Goal: Information Seeking & Learning: Learn about a topic

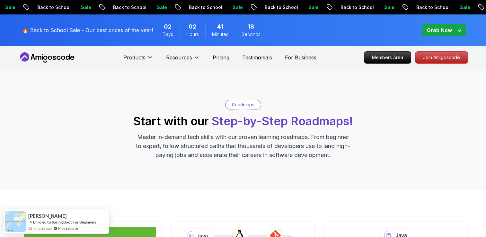
click at [388, 115] on div "Roadmaps Start with our Step-by-Step Roadmaps! Master in-demand tech skills wit…" at bounding box center [242, 130] width 449 height 60
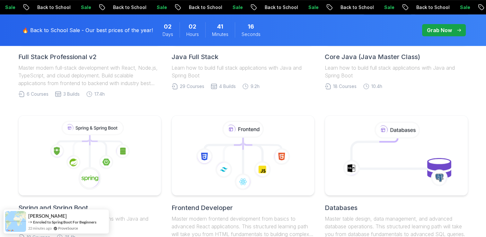
scroll to position [289, 0]
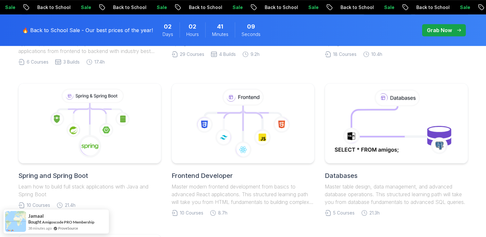
click at [337, 64] on body "Sale Back to School Sale Back to School Sale Back to School Sale Back to School…" at bounding box center [243, 211] width 486 height 1000
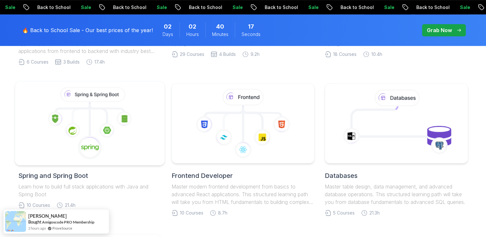
click at [105, 134] on icon at bounding box center [106, 130] width 15 height 15
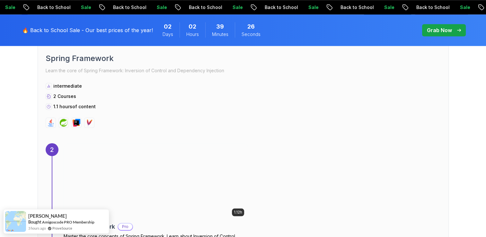
scroll to position [598, 0]
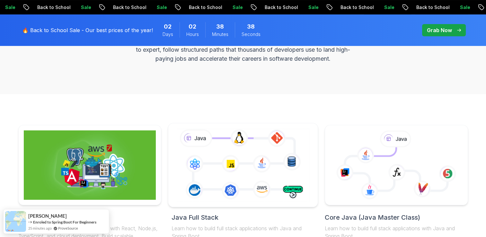
scroll to position [128, 0]
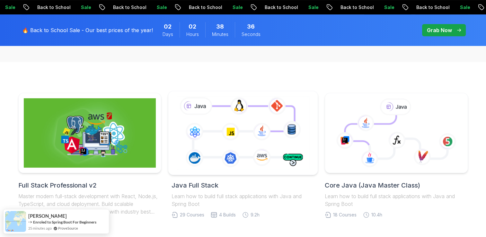
click at [207, 159] on icon at bounding box center [243, 132] width 136 height 75
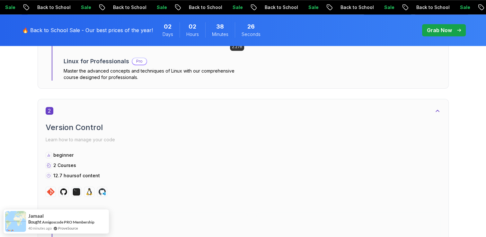
scroll to position [642, 0]
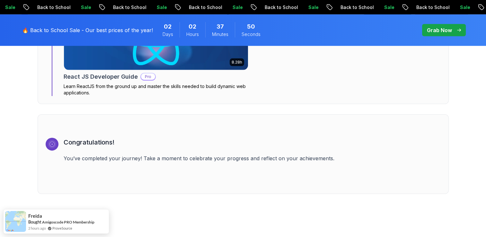
scroll to position [4431, 0]
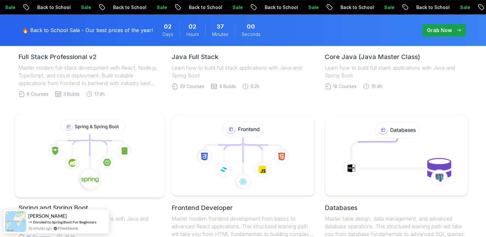
scroll to position [321, 0]
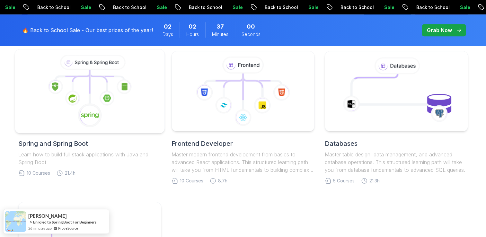
click at [108, 96] on image at bounding box center [107, 97] width 8 height 7
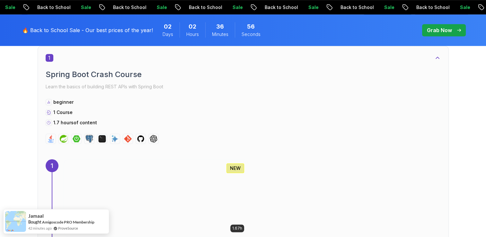
scroll to position [482, 0]
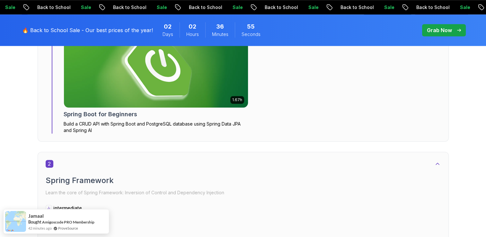
click at [152, 94] on img at bounding box center [155, 69] width 193 height 80
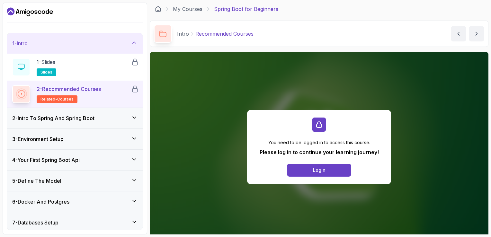
click at [113, 94] on div "2 - Recommended Courses related-courses" at bounding box center [71, 94] width 119 height 18
click at [72, 63] on div "1 - Slides slides" at bounding box center [71, 67] width 119 height 18
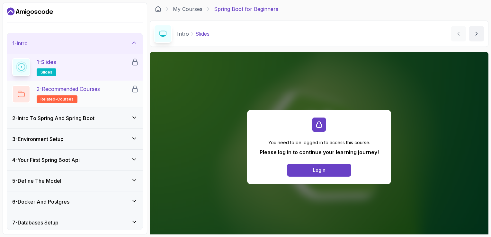
click at [80, 97] on h2 "2 - Recommended Courses related-courses" at bounding box center [68, 94] width 63 height 18
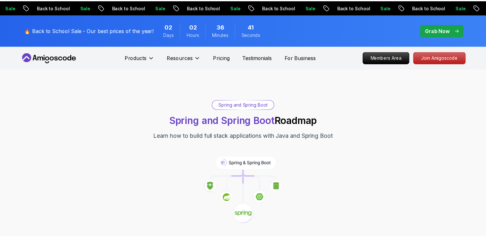
scroll to position [482, 0]
